Goal: Information Seeking & Learning: Learn about a topic

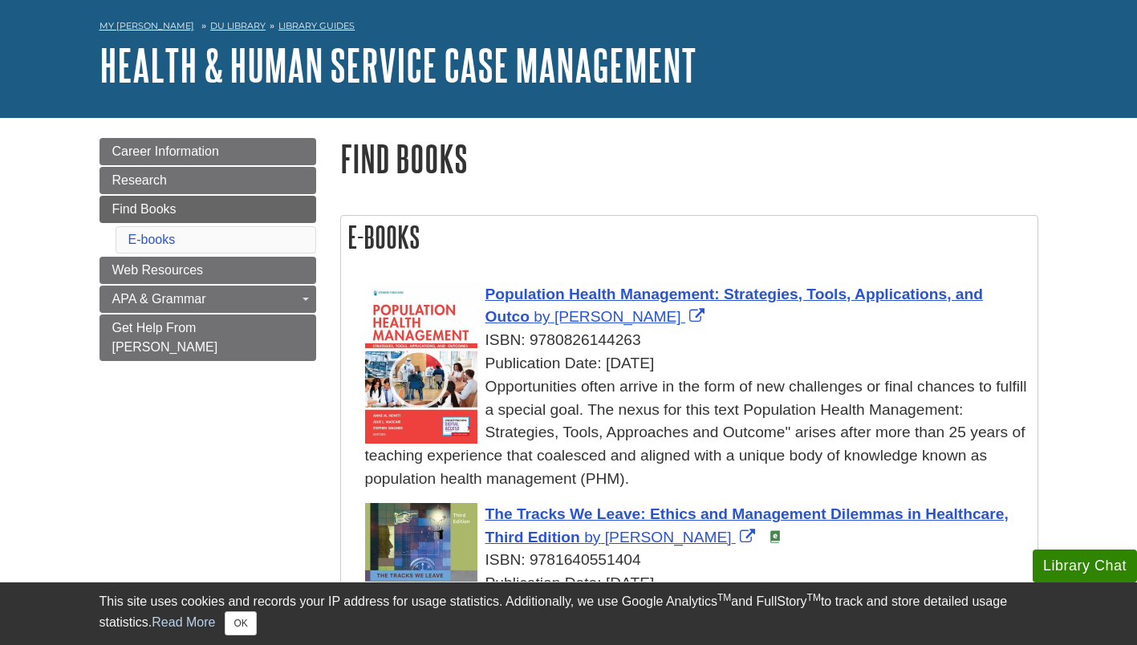
scroll to position [80, 0]
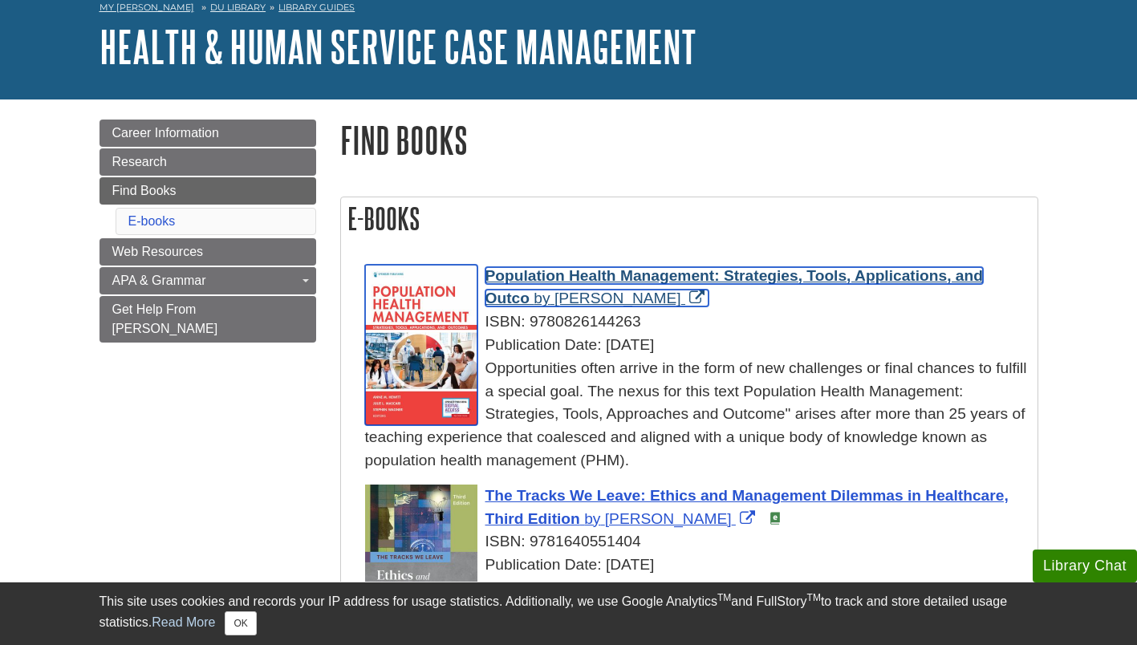
click at [577, 272] on span "Population Health Management: Strategies, Tools, Applications, and Outco" at bounding box center [733, 287] width 497 height 40
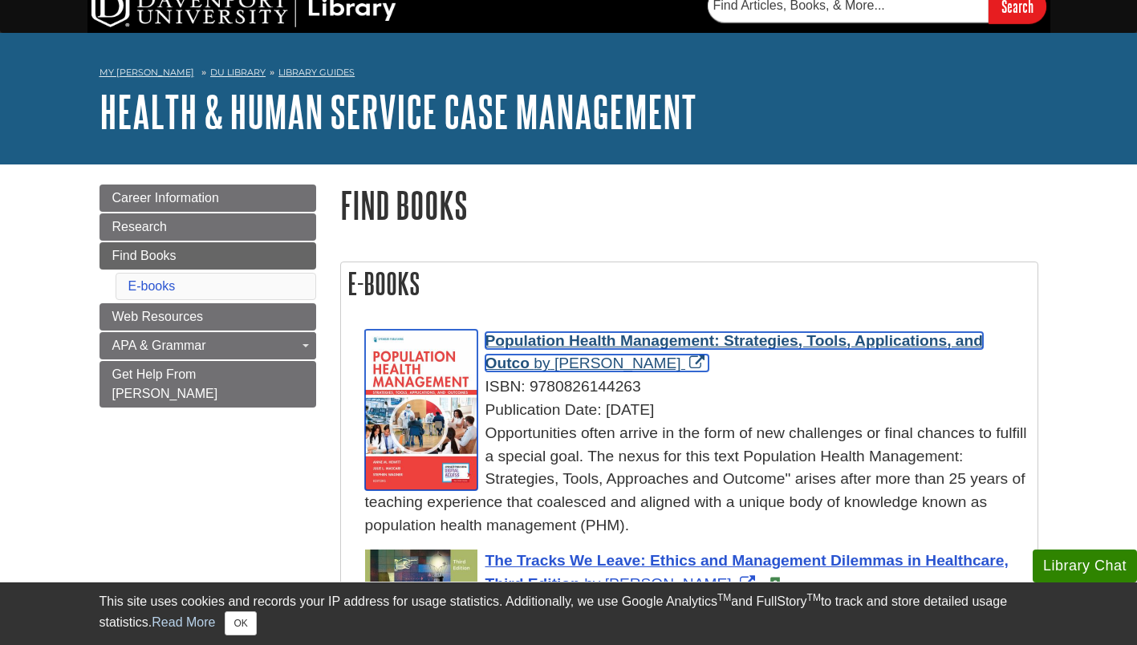
scroll to position [0, 0]
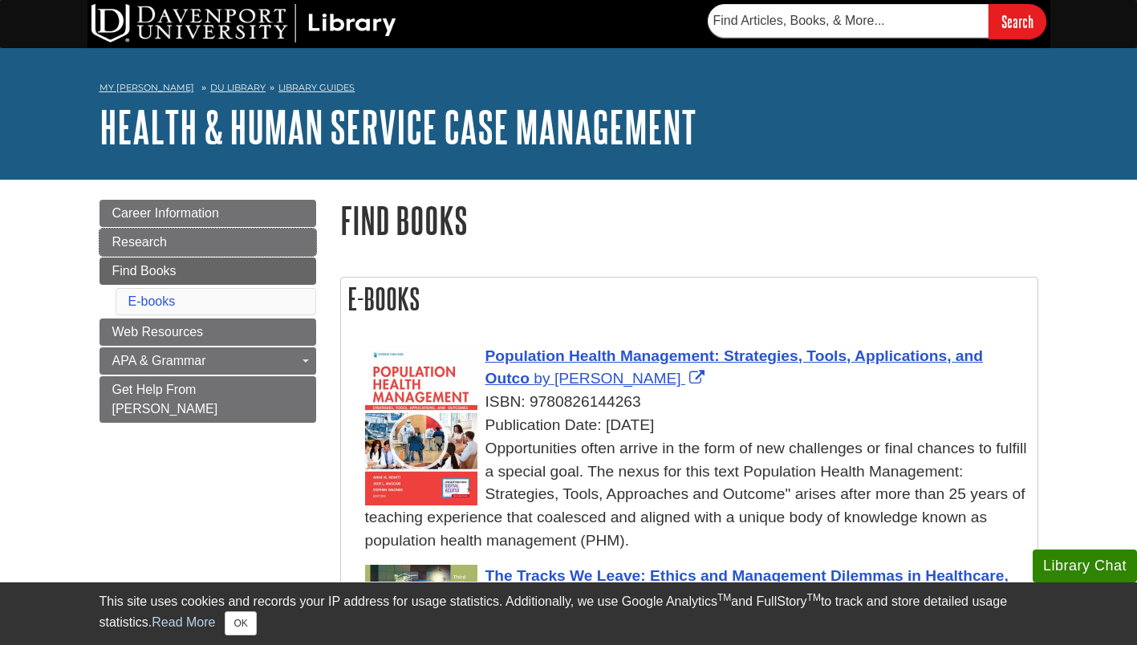
click at [173, 247] on link "Research" at bounding box center [207, 242] width 217 height 27
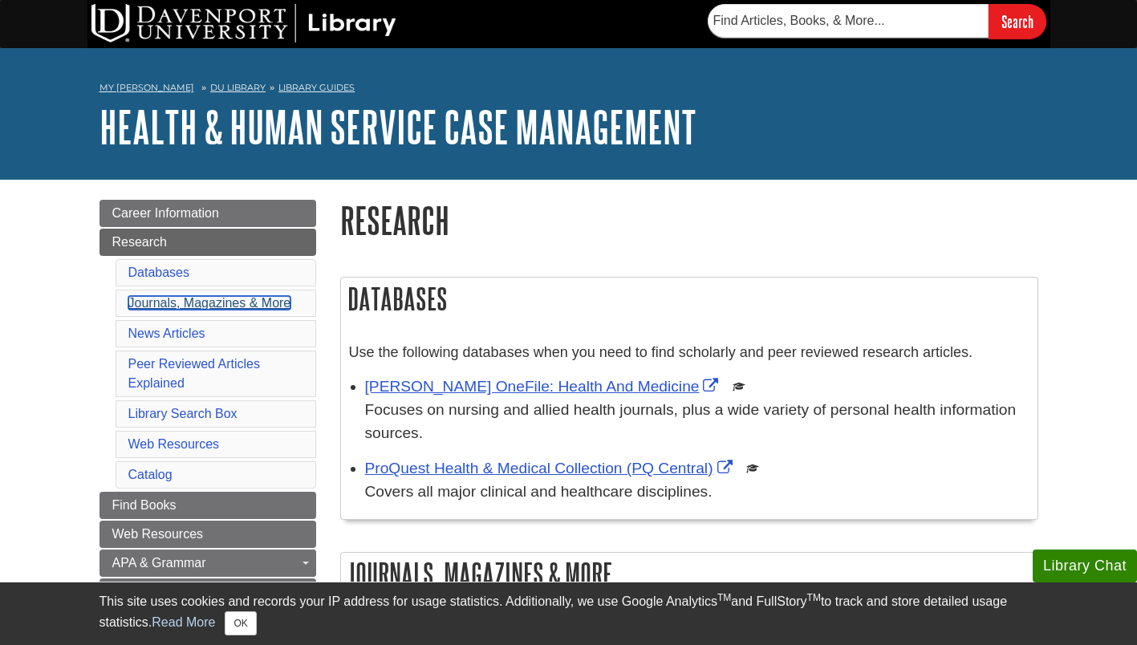
click at [152, 308] on link "Journals, Magazines & More" at bounding box center [209, 303] width 163 height 14
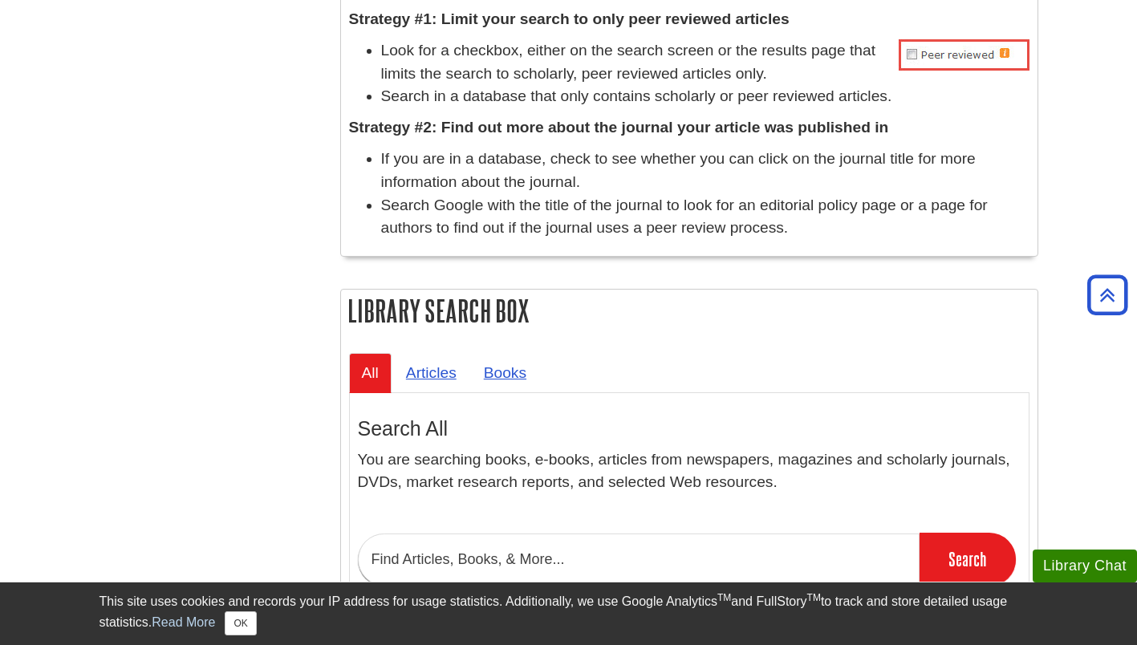
scroll to position [1355, 0]
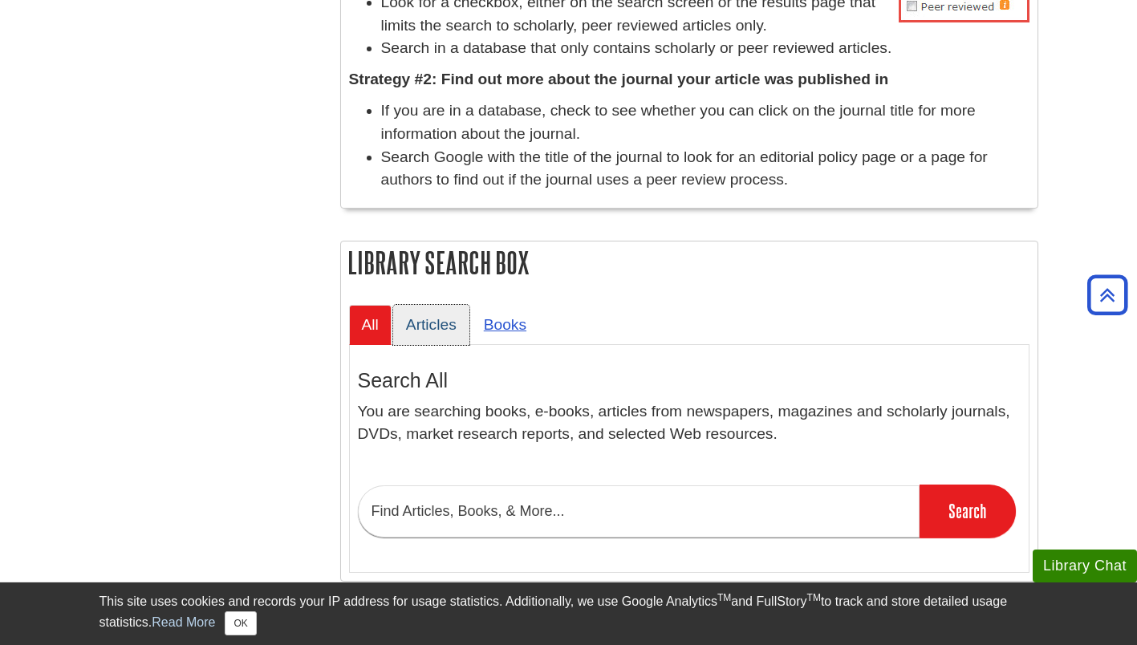
click at [425, 322] on link "Articles" at bounding box center [431, 324] width 76 height 39
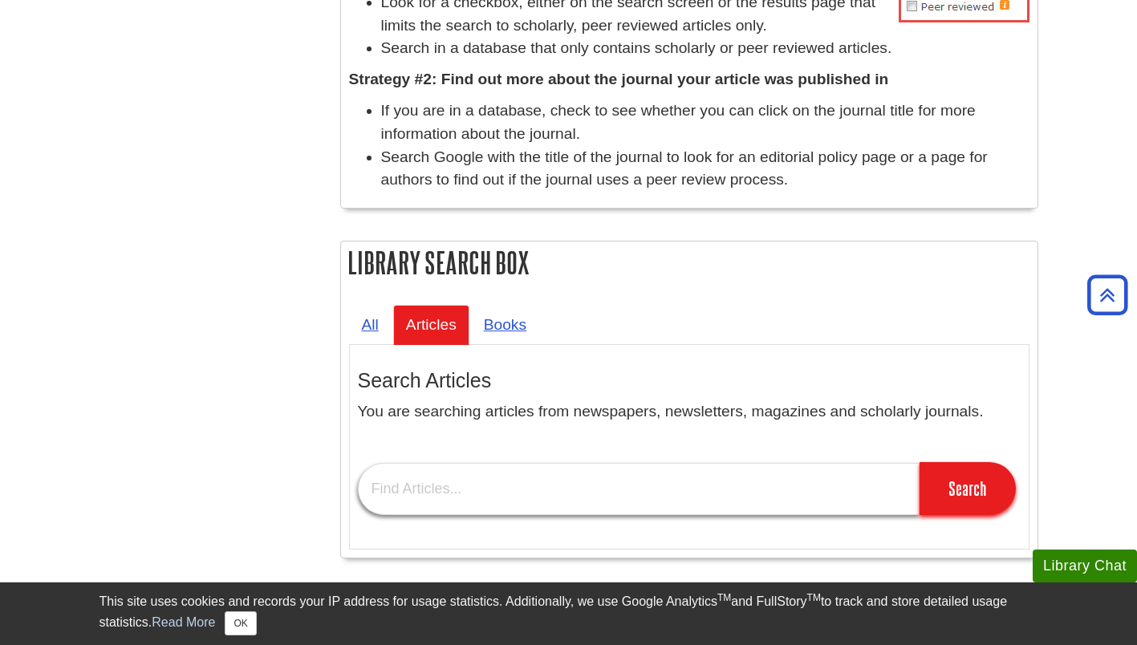
click at [405, 498] on input "text" at bounding box center [639, 489] width 562 height 52
type input "[MEDICAL_DATA] programs"
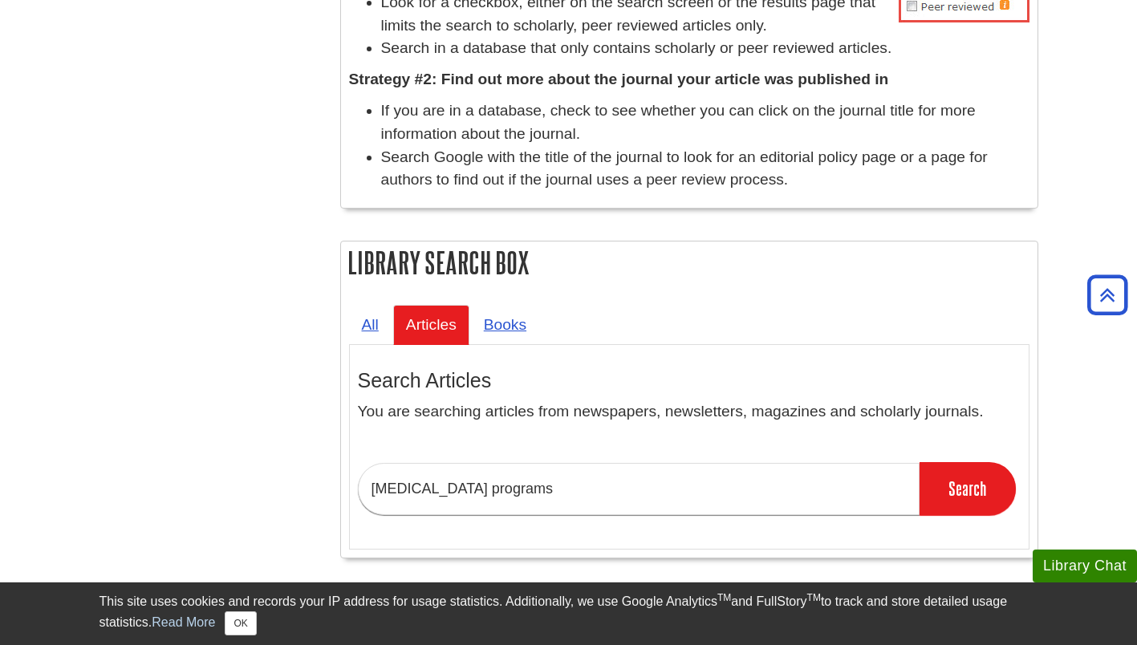
click at [949, 490] on input "Search" at bounding box center [968, 488] width 96 height 53
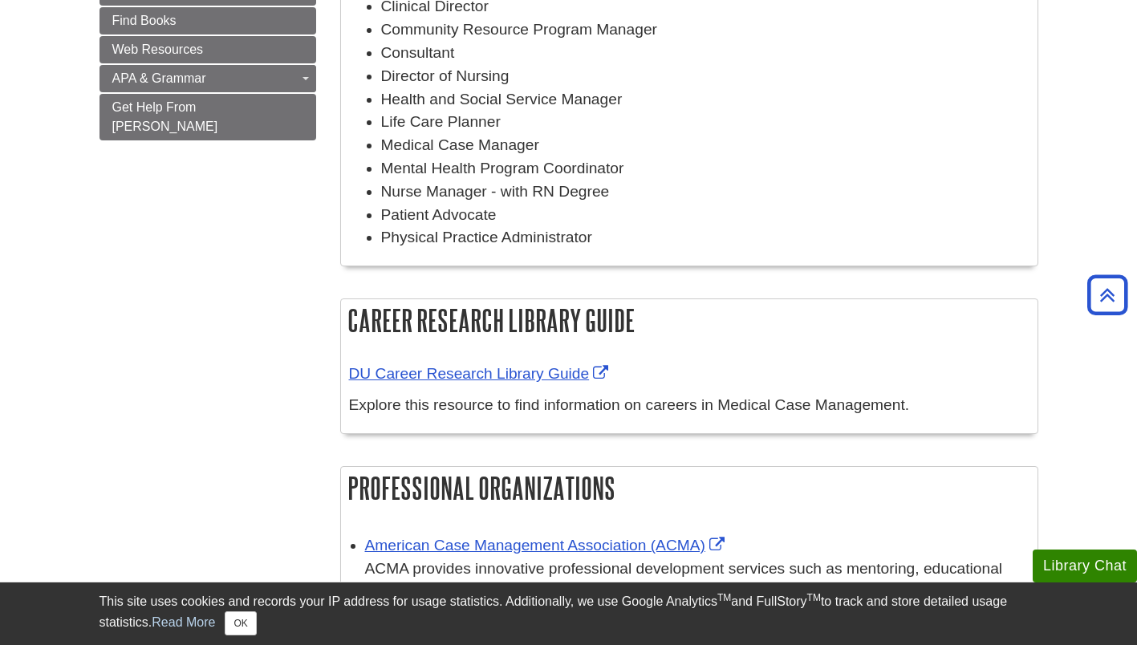
scroll to position [160, 0]
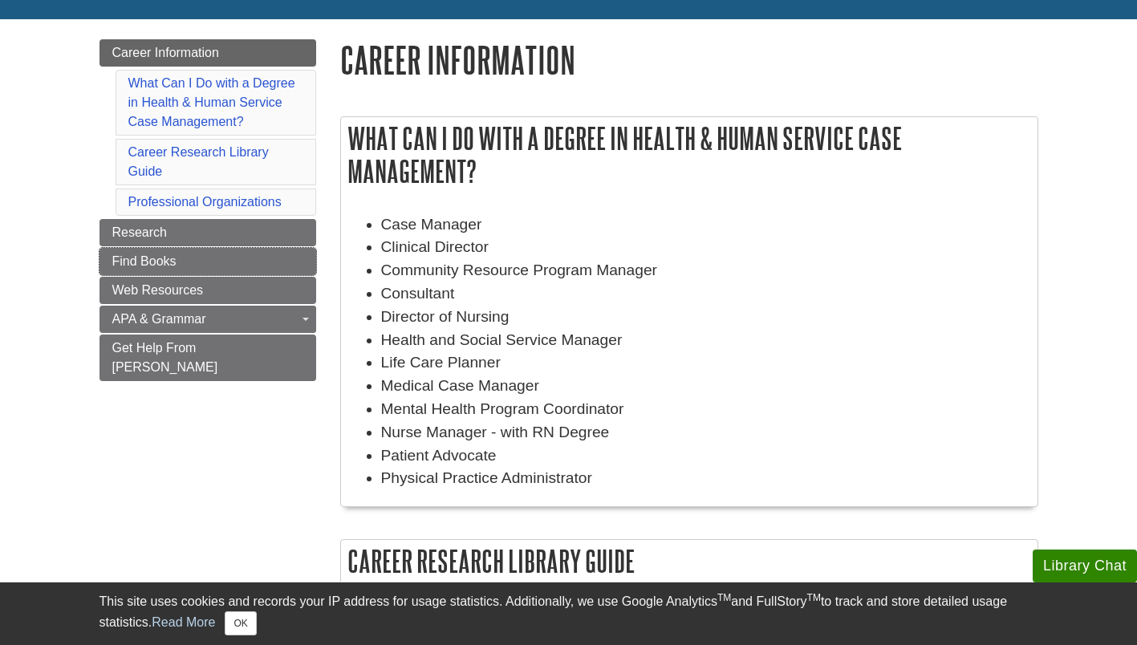
click at [197, 256] on link "Find Books" at bounding box center [207, 261] width 217 height 27
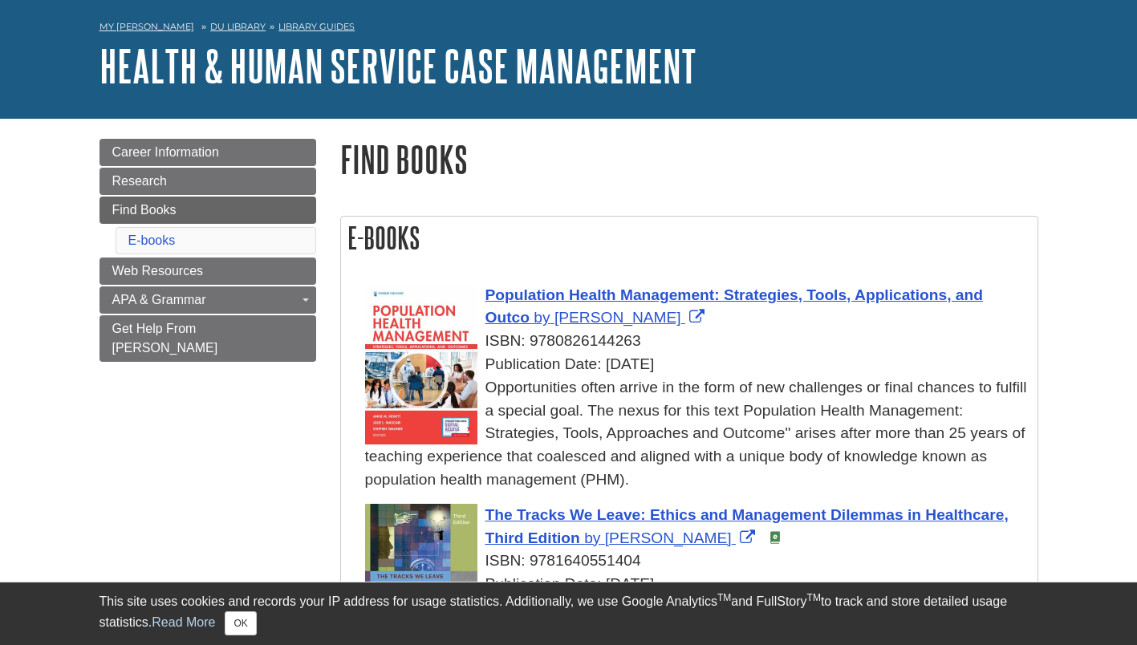
scroll to position [80, 0]
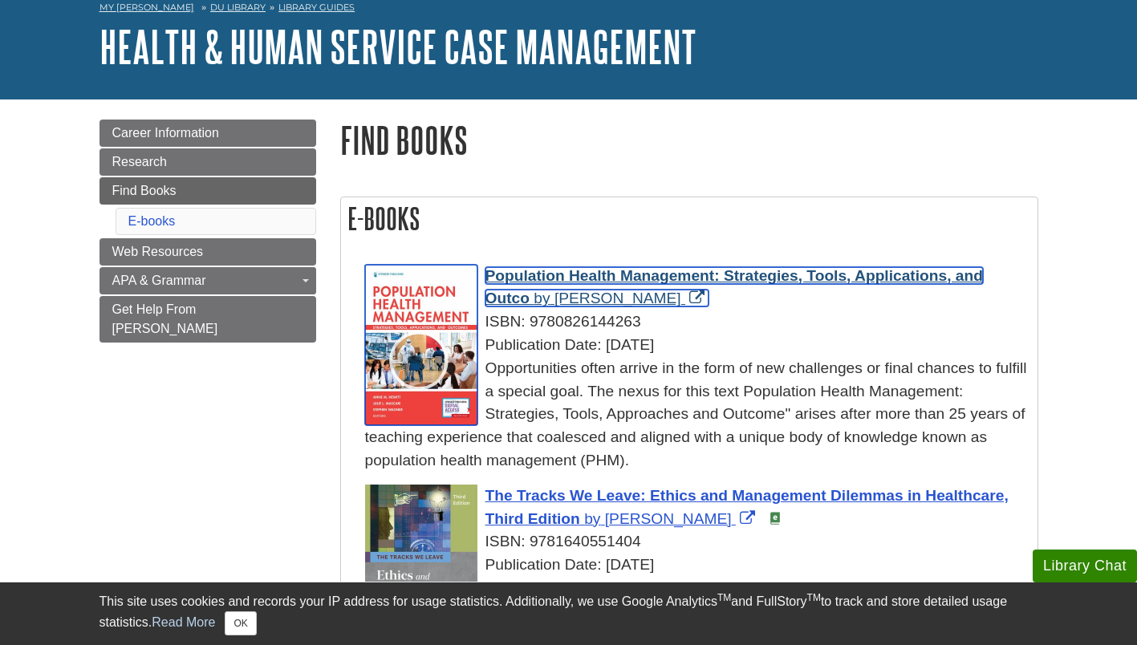
click at [546, 278] on span "Population Health Management: Strategies, Tools, Applications, and Outco" at bounding box center [733, 287] width 497 height 40
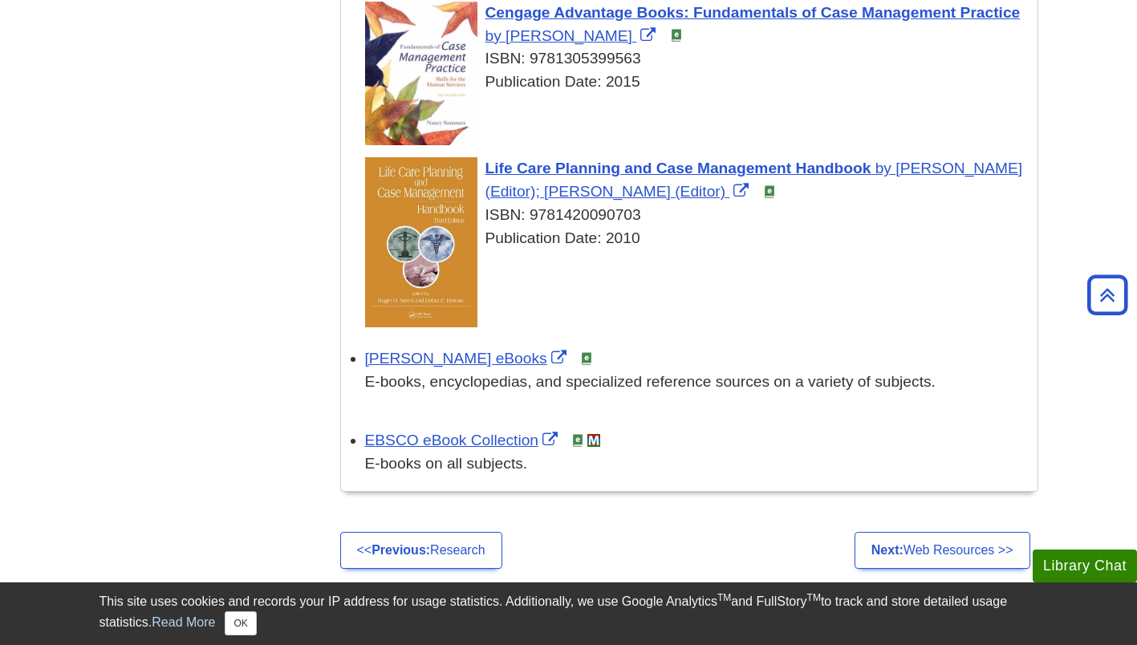
scroll to position [883, 0]
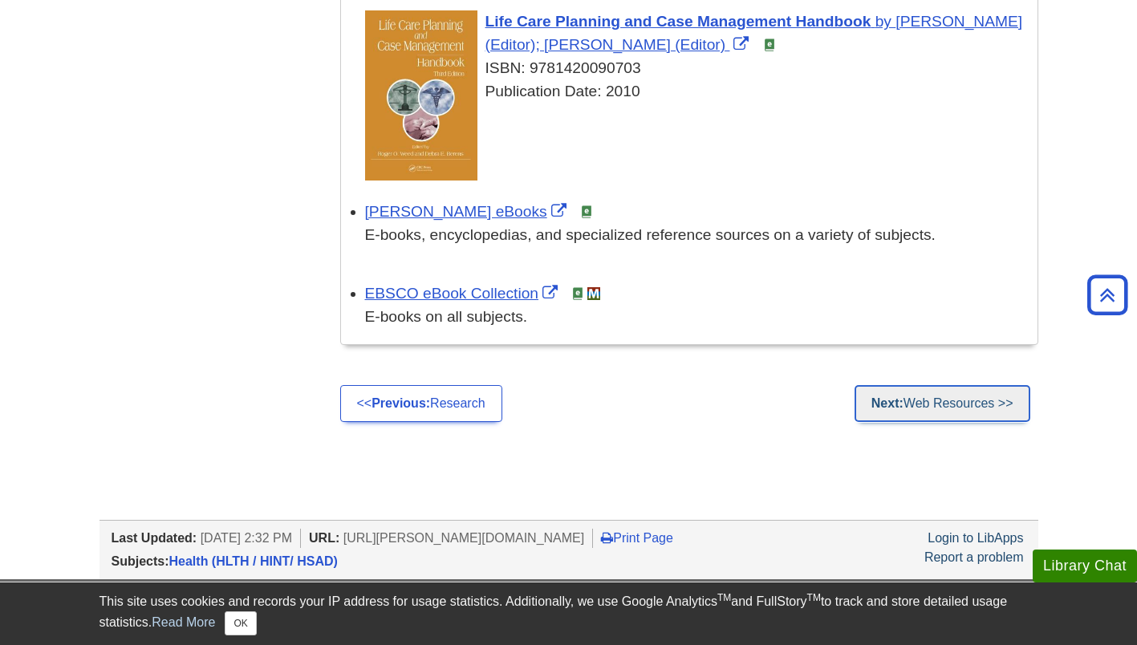
click at [946, 397] on link "Next: Web Resources >>" at bounding box center [943, 403] width 176 height 37
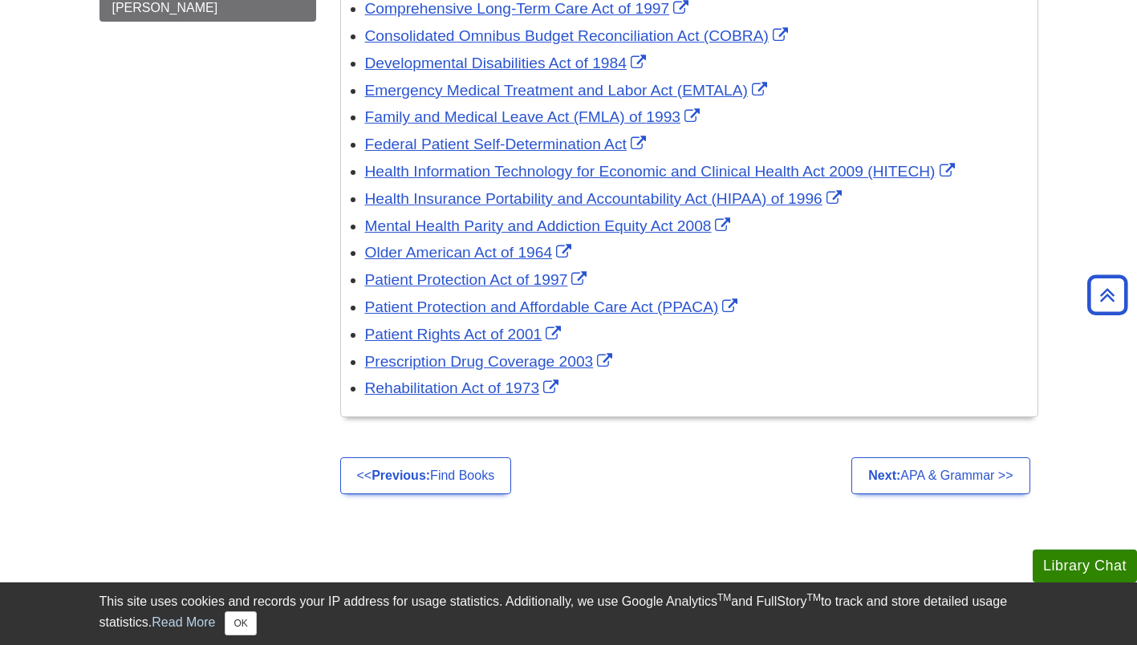
scroll to position [80, 0]
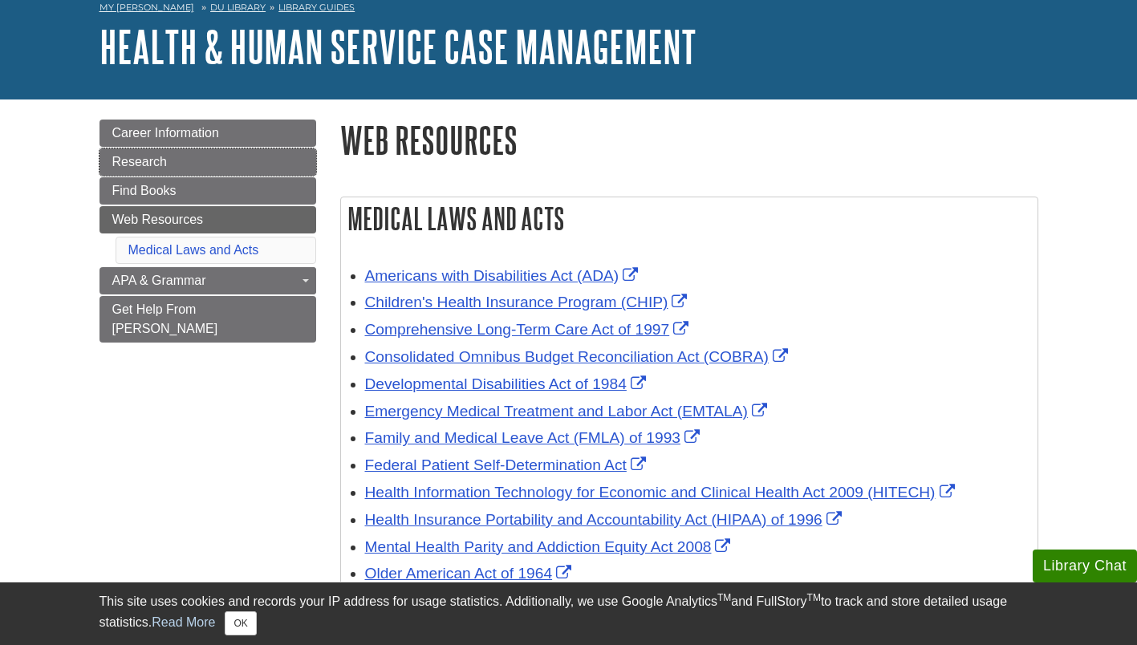
click at [157, 172] on link "Research" at bounding box center [207, 161] width 217 height 27
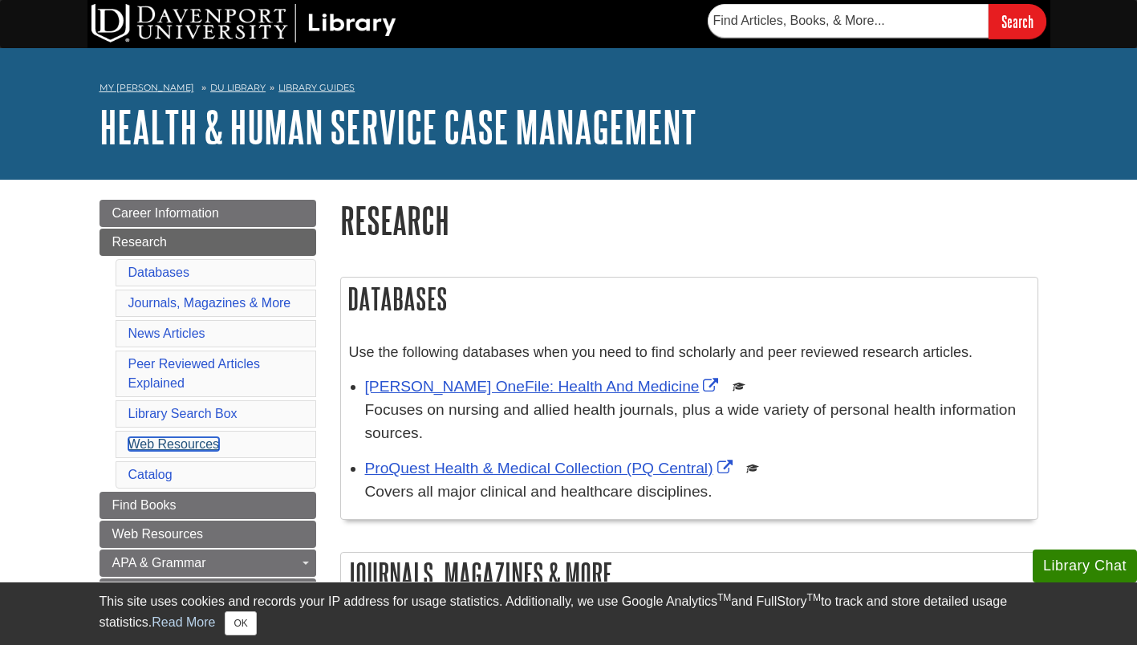
click at [168, 446] on link "Web Resources" at bounding box center [173, 444] width 91 height 14
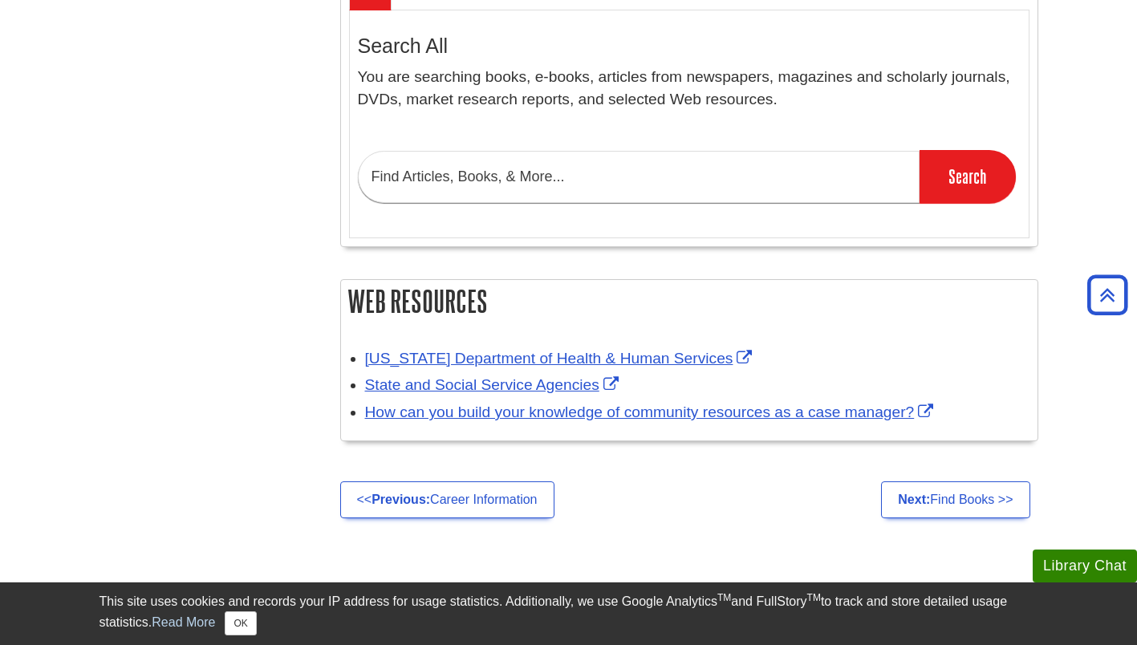
scroll to position [1568, 0]
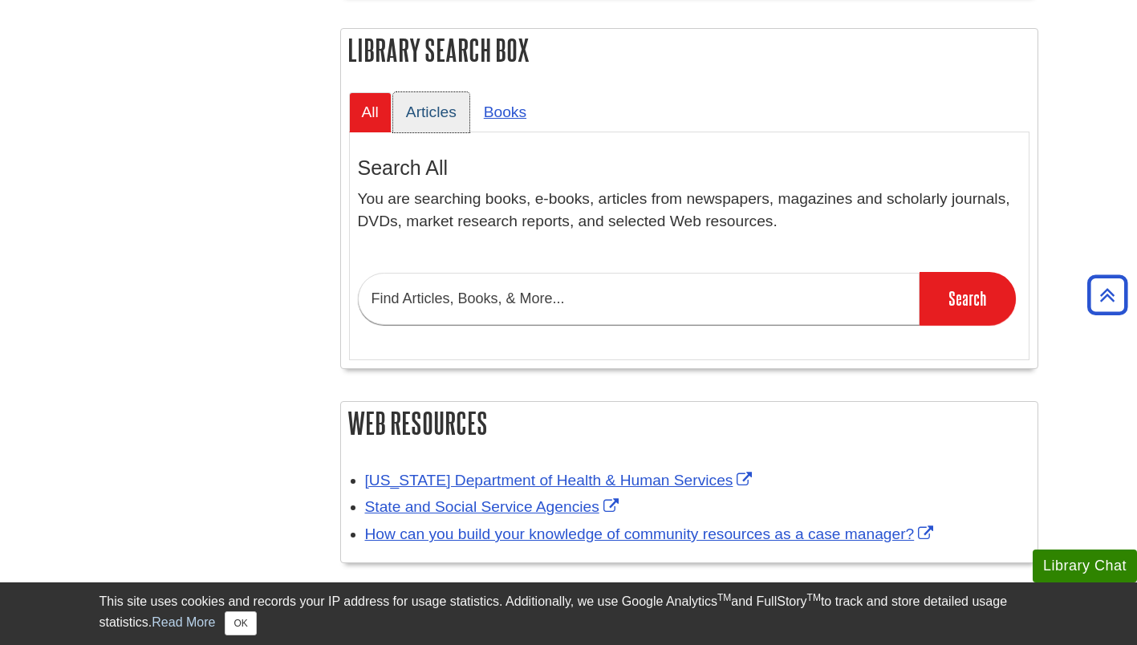
click at [444, 116] on link "Articles" at bounding box center [431, 111] width 76 height 39
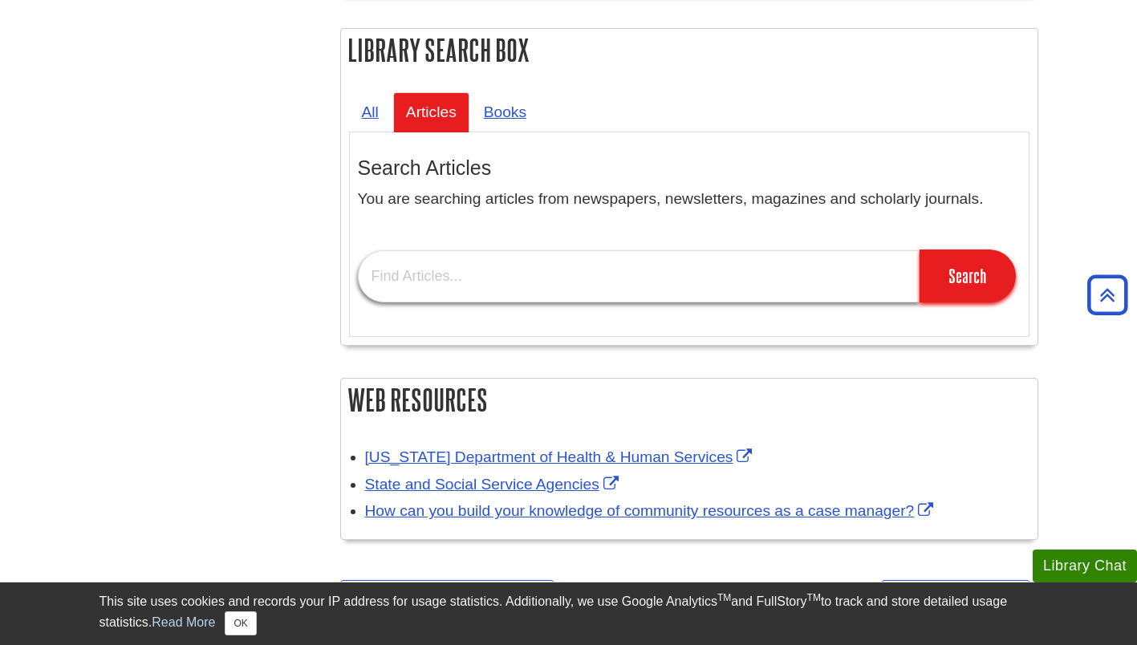
click at [408, 268] on input "text" at bounding box center [639, 276] width 562 height 52
type input "vocational rehabilitation programs"
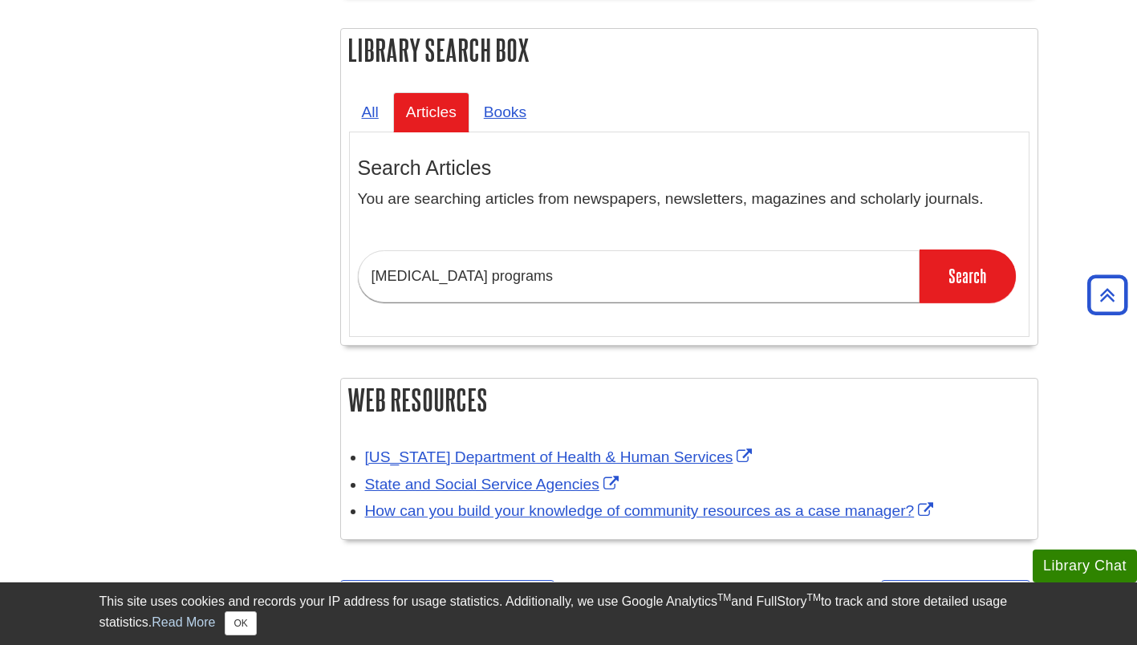
click at [964, 282] on input "Search" at bounding box center [968, 276] width 96 height 53
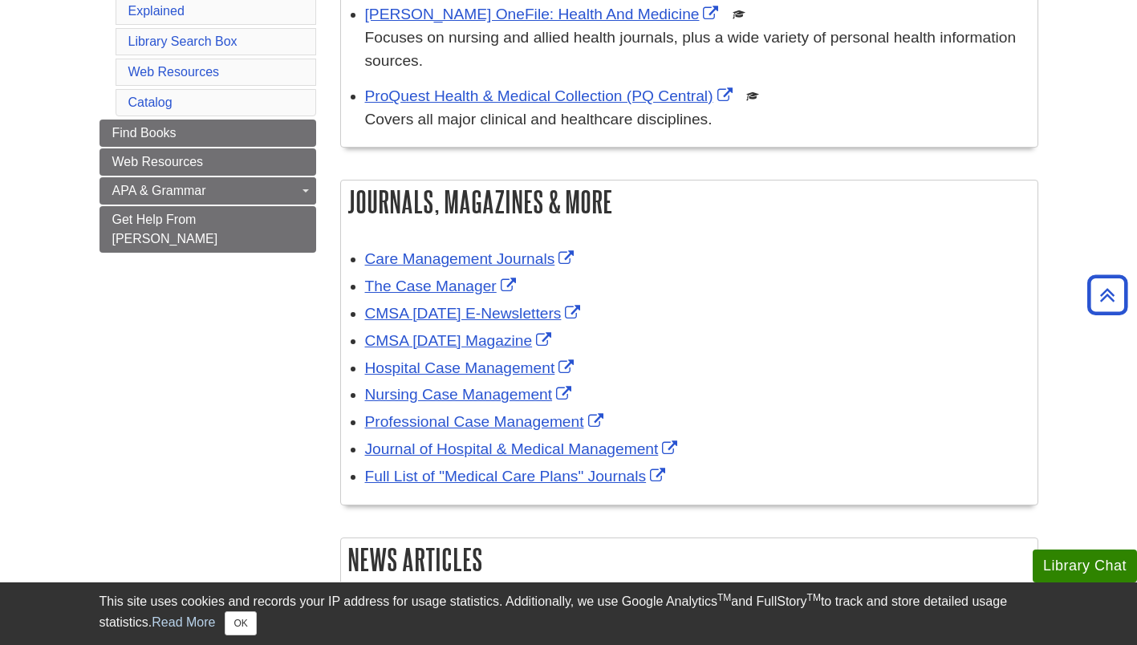
scroll to position [204, 0]
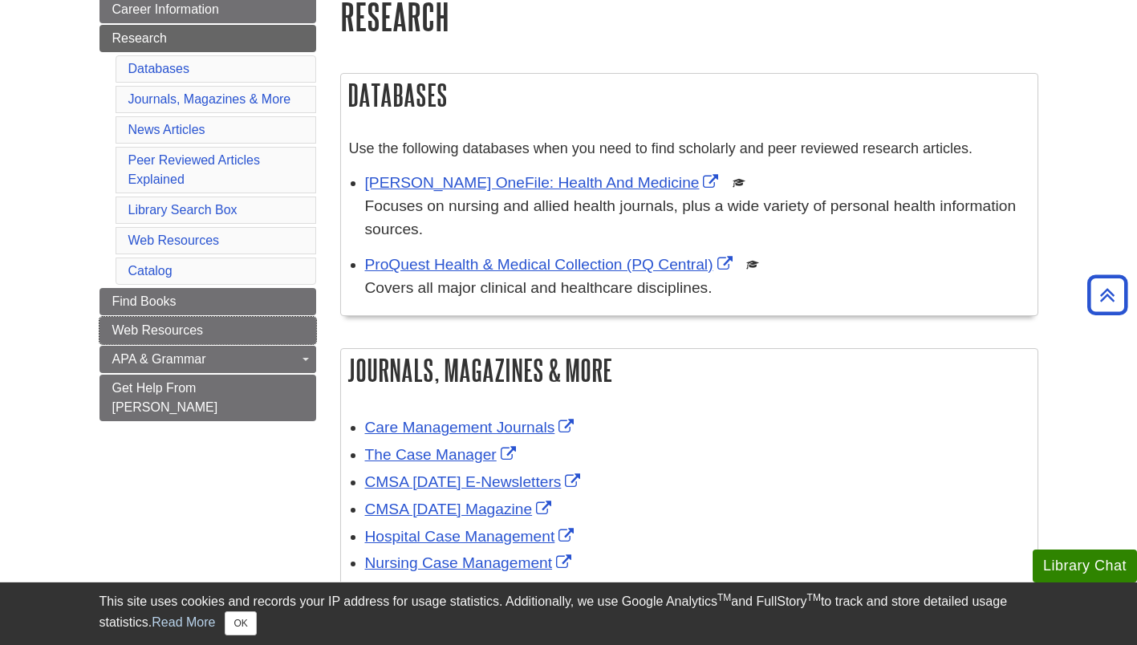
click at [189, 337] on span "Web Resources" at bounding box center [157, 330] width 91 height 14
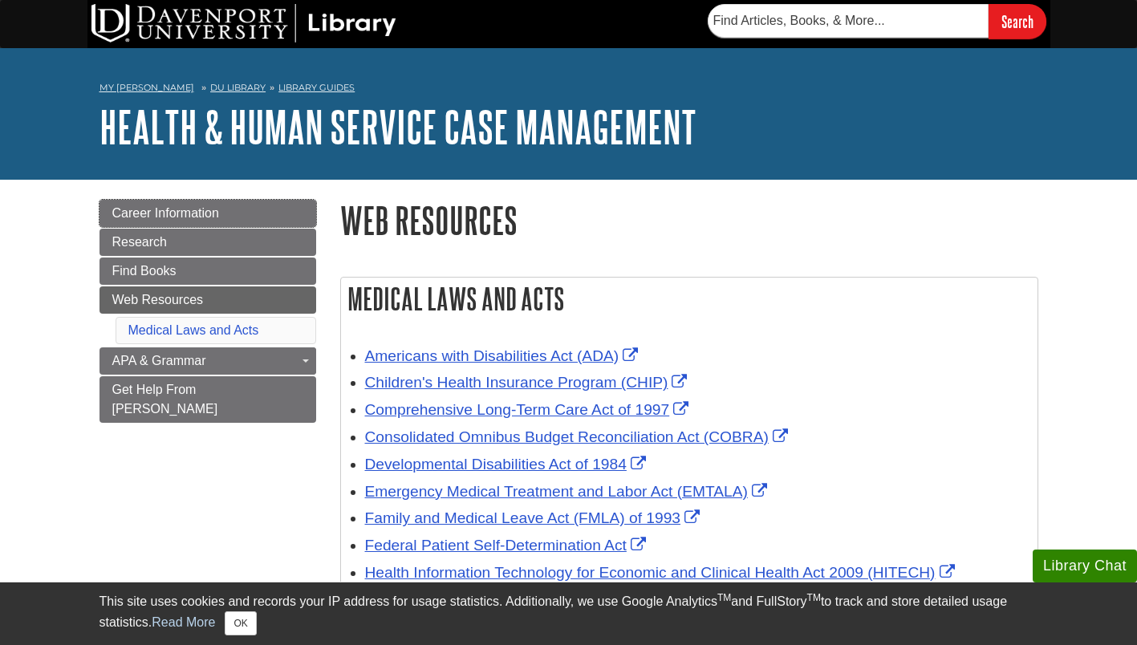
click at [156, 217] on span "Career Information" at bounding box center [165, 213] width 107 height 14
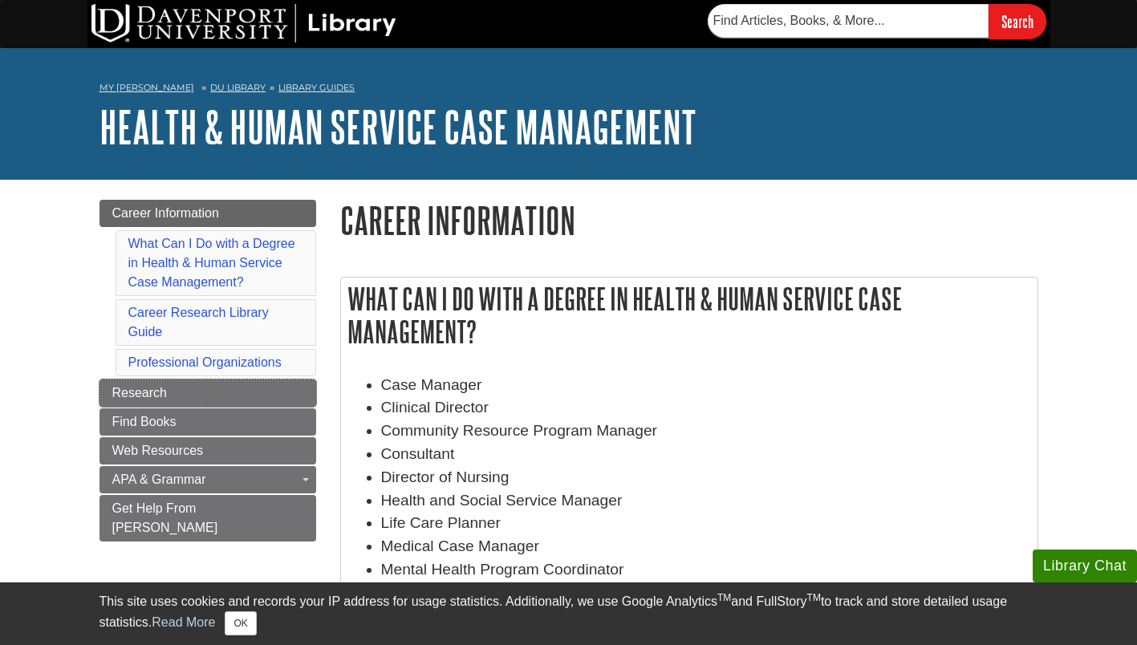
click at [181, 390] on link "Research" at bounding box center [207, 393] width 217 height 27
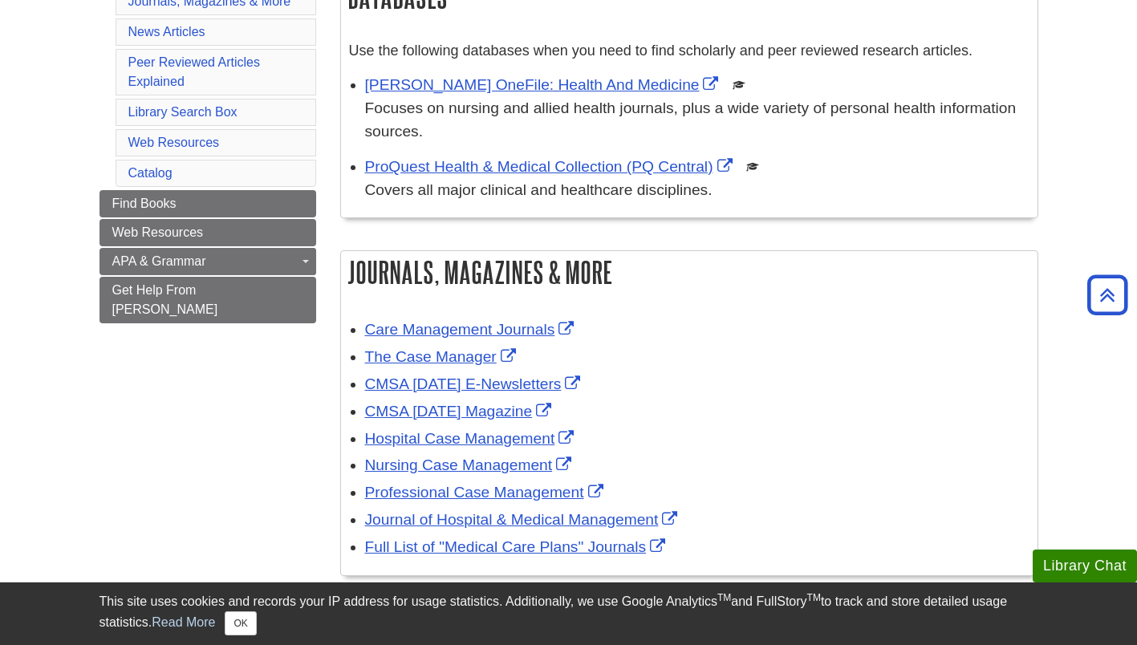
scroll to position [321, 0]
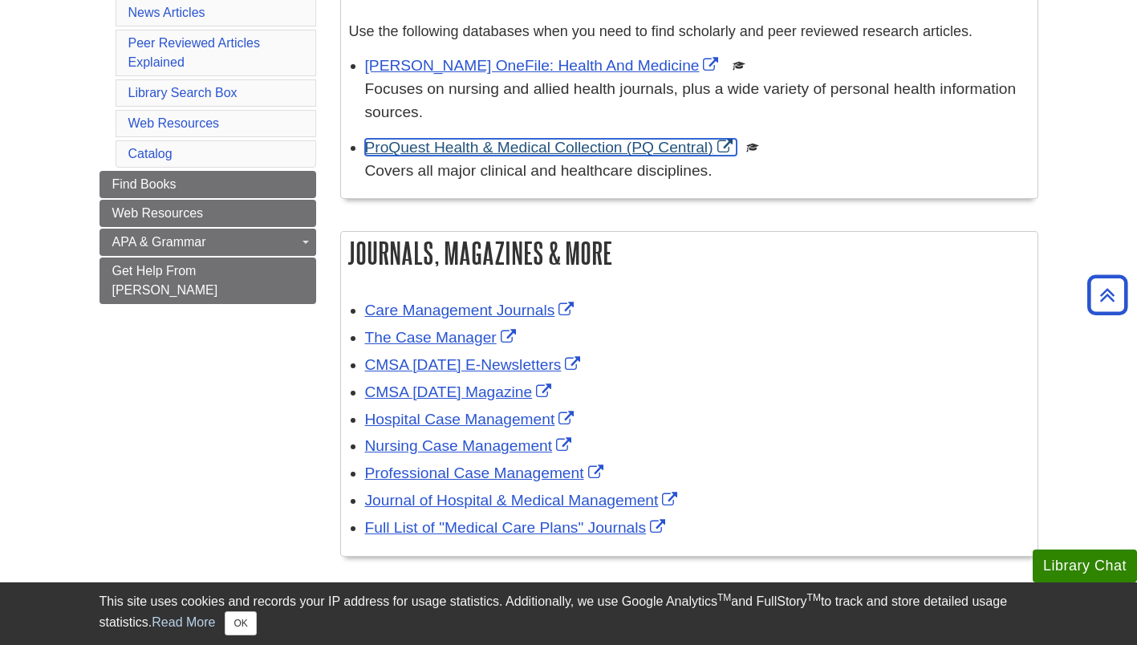
click at [455, 151] on link "ProQuest Health & Medical Collection (PQ Central)" at bounding box center [550, 147] width 371 height 17
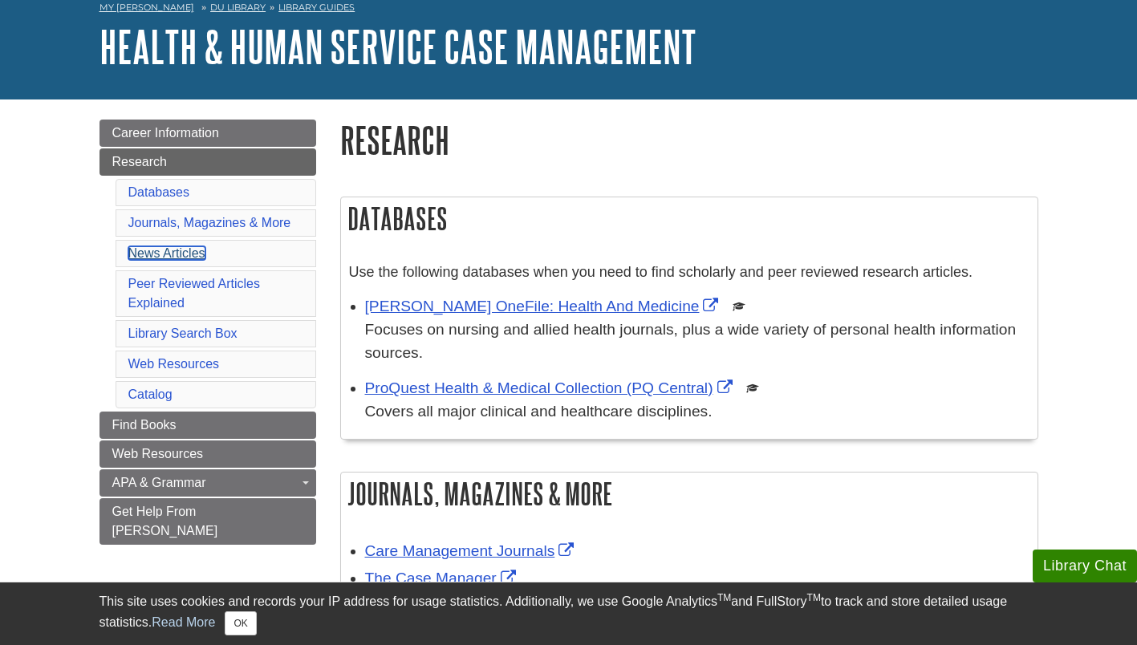
click at [154, 254] on link "News Articles" at bounding box center [166, 253] width 77 height 14
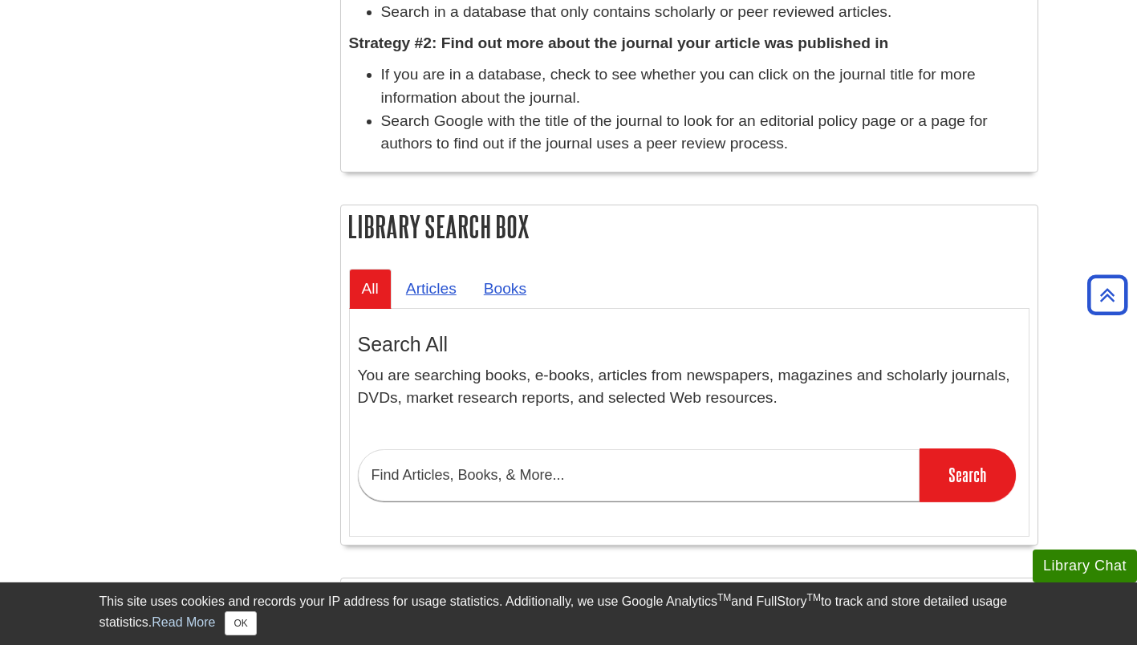
scroll to position [1391, 0]
click at [495, 295] on link "Books" at bounding box center [505, 288] width 68 height 39
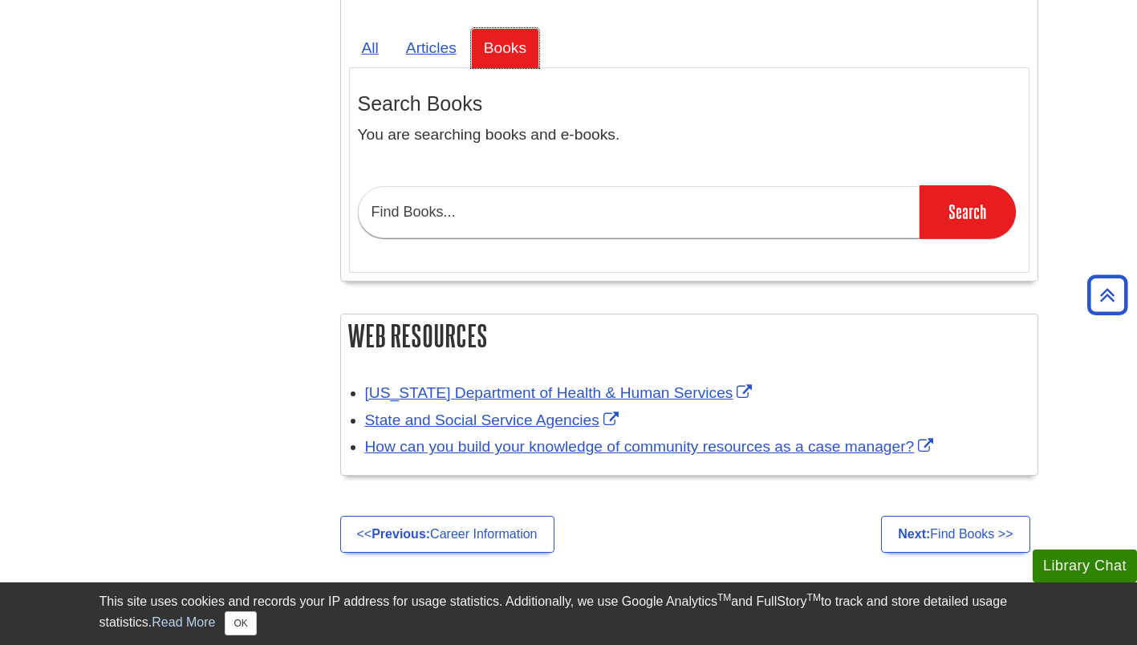
scroll to position [1712, 0]
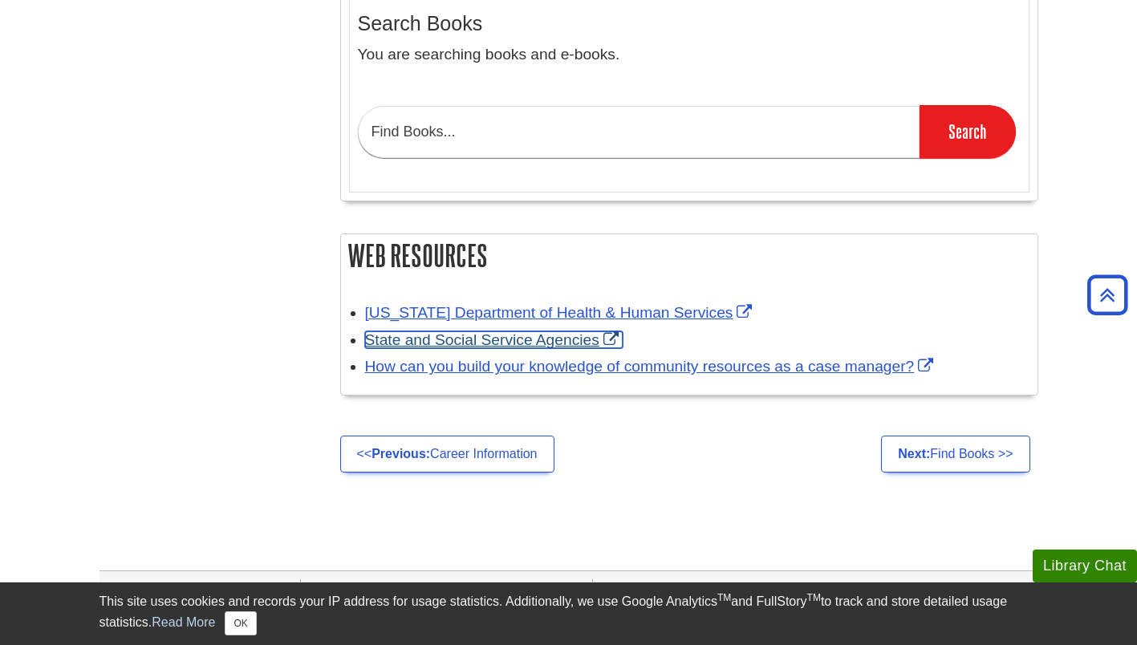
click at [453, 341] on link "State and Social Service Agencies" at bounding box center [494, 339] width 258 height 17
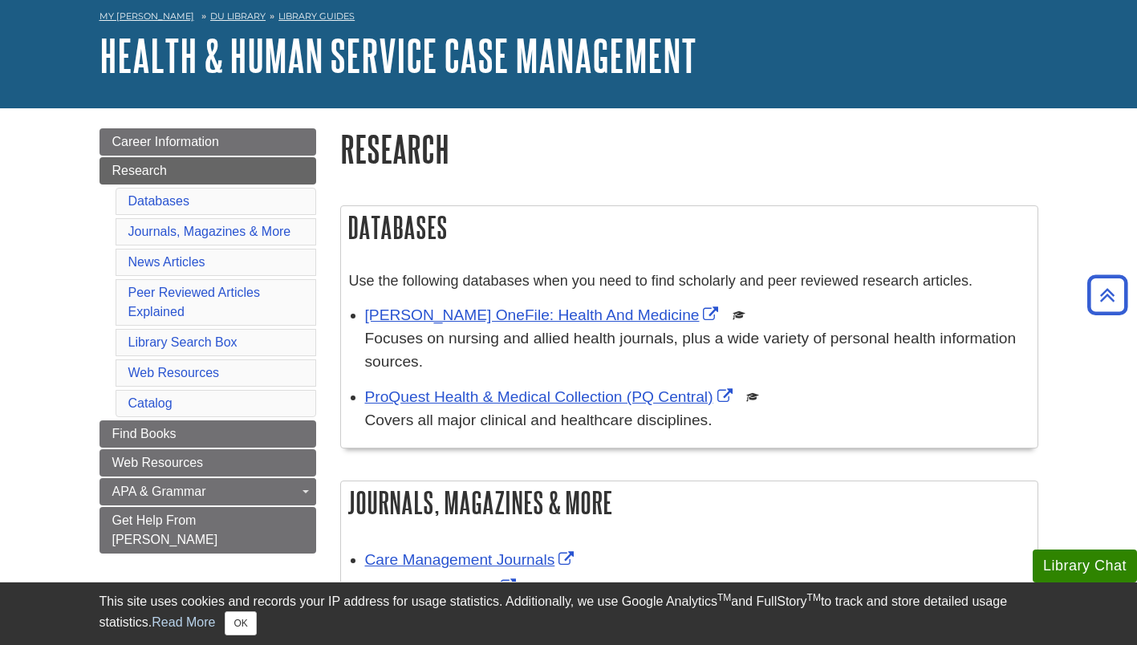
scroll to position [0, 0]
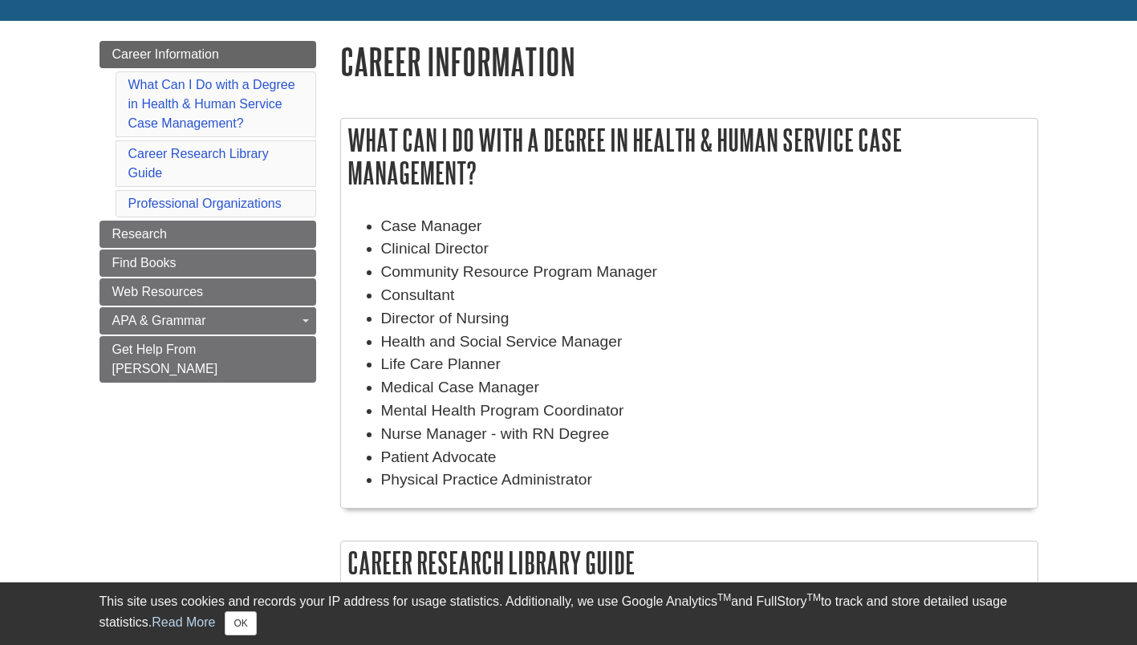
scroll to position [160, 0]
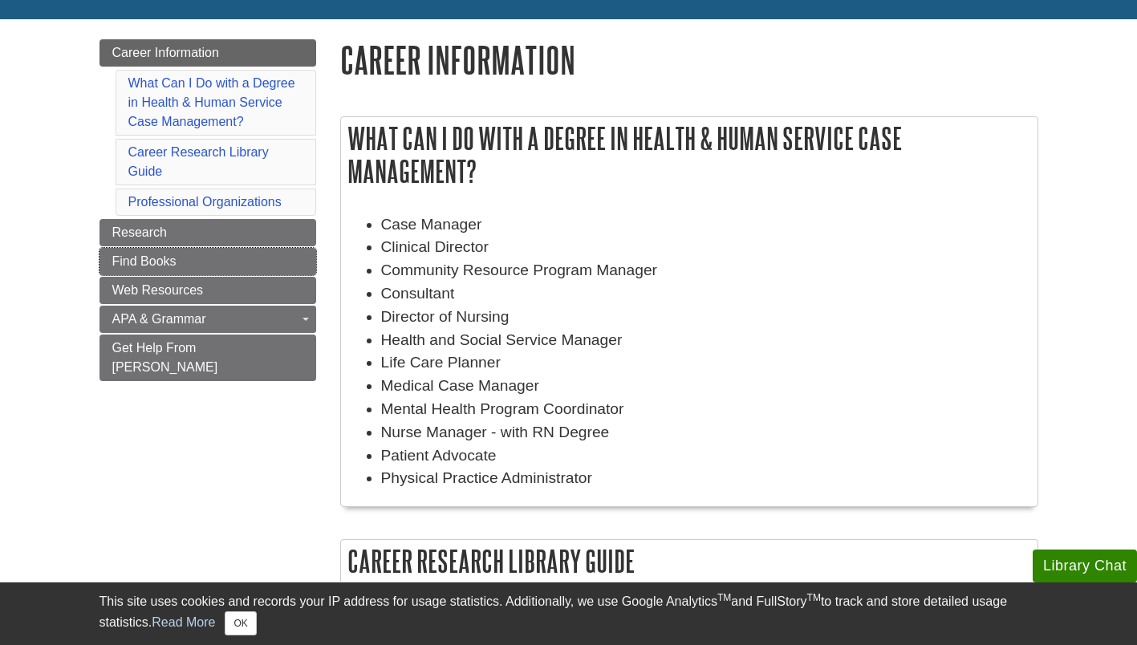
click at [174, 262] on span "Find Books" at bounding box center [144, 261] width 64 height 14
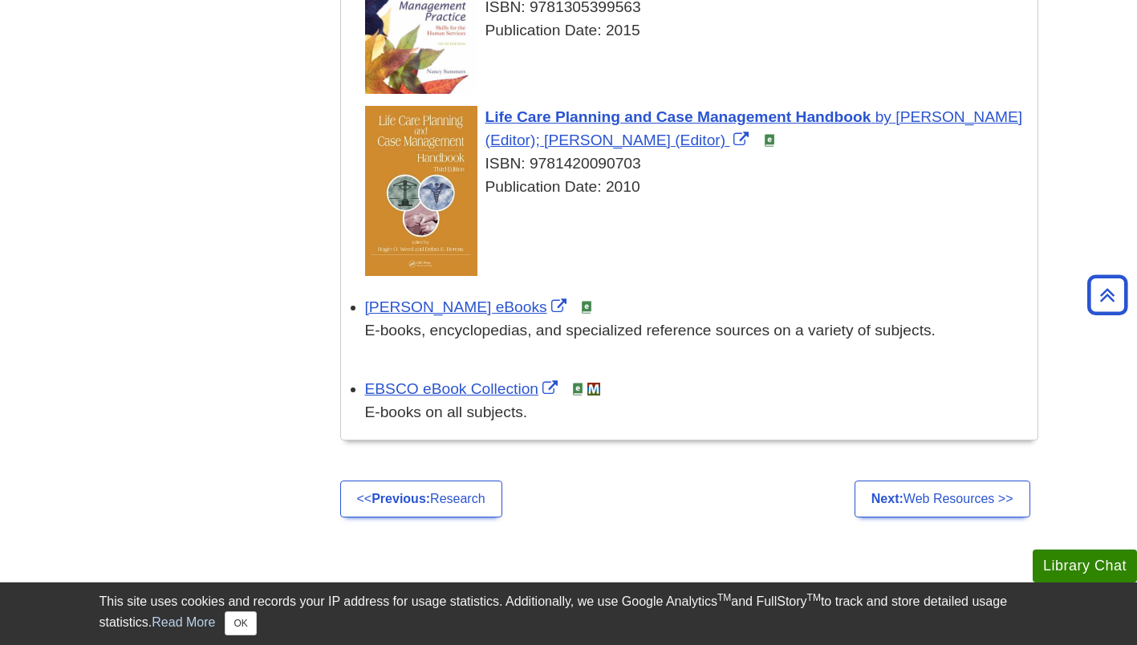
scroll to position [802, 0]
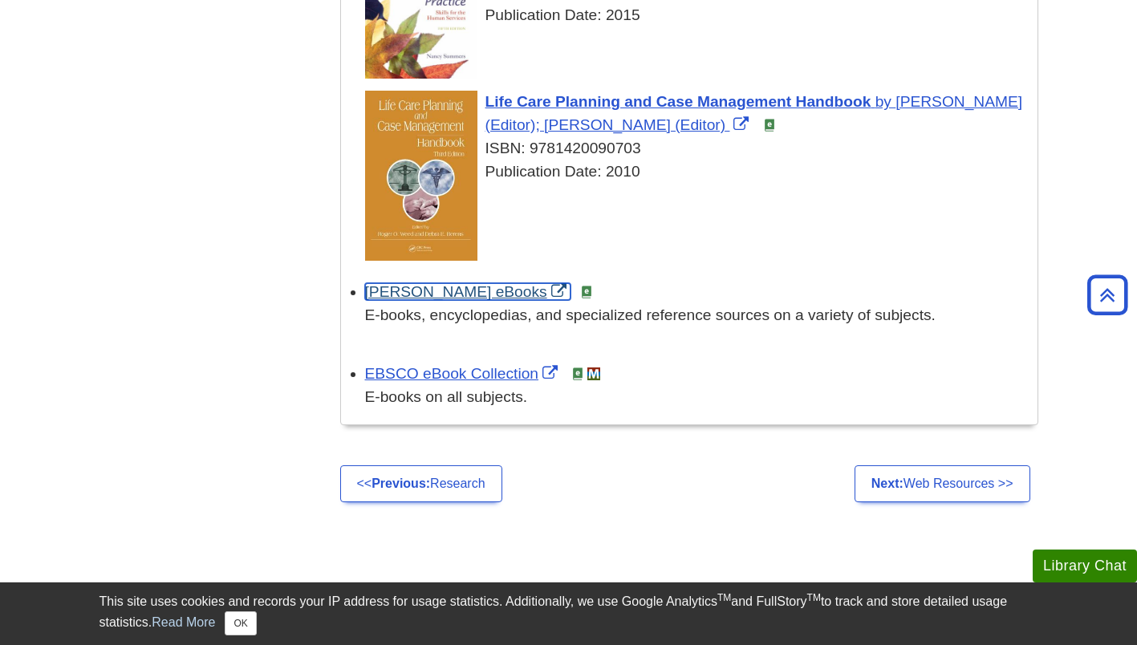
click at [397, 292] on link "[PERSON_NAME] eBooks" at bounding box center [467, 291] width 205 height 17
